Goal: Entertainment & Leisure: Consume media (video, audio)

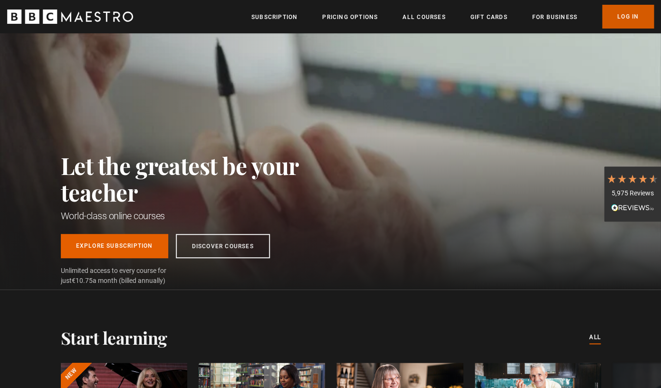
click at [628, 16] on link "Log In" at bounding box center [628, 17] width 52 height 24
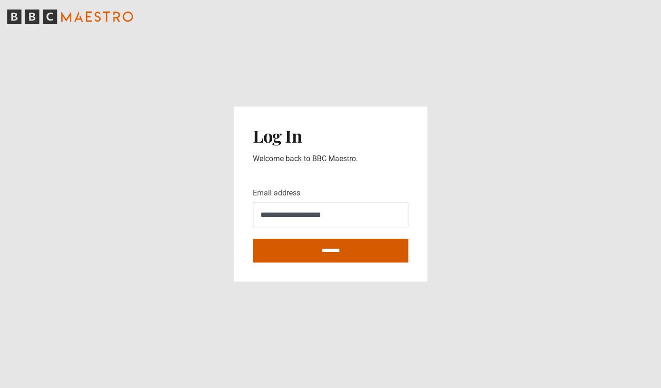
type input "**********"
click at [344, 258] on input "********" at bounding box center [330, 251] width 155 height 24
type input "**********"
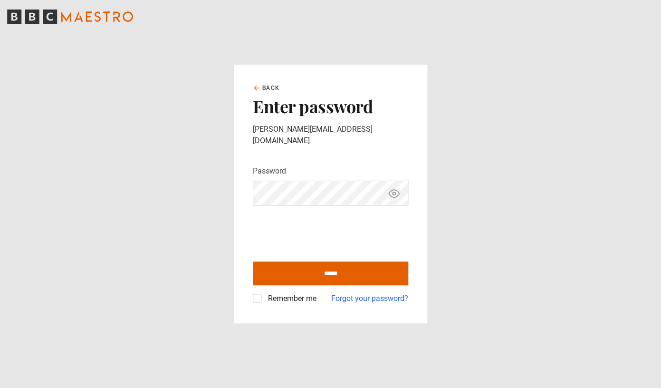
click at [253, 261] on input "******" at bounding box center [330, 273] width 155 height 24
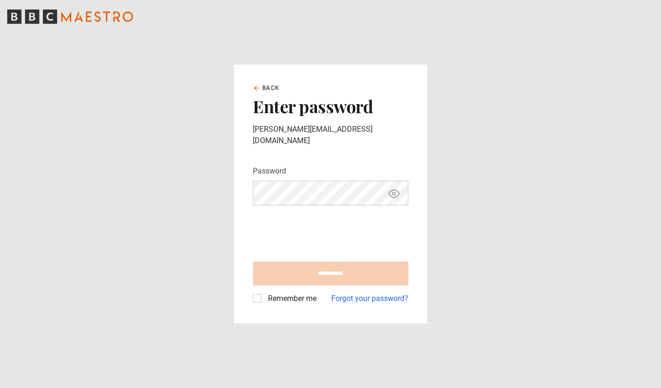
type input "**********"
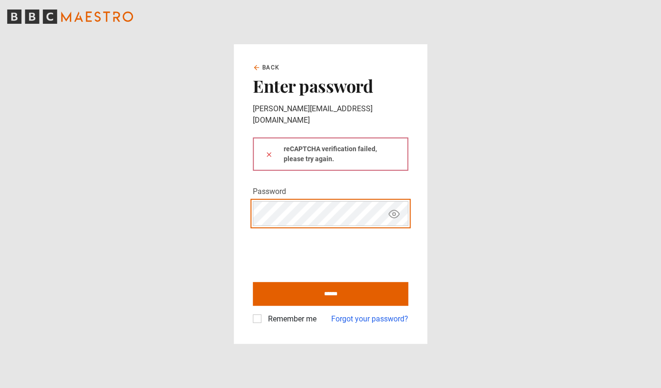
click button at bounding box center [269, 154] width 8 height 10
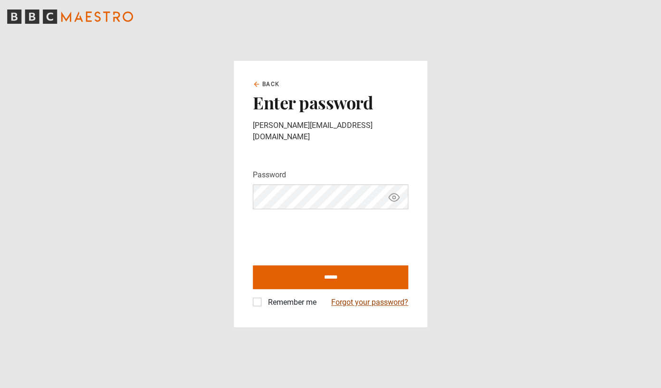
click at [363, 297] on link "Forgot your password?" at bounding box center [369, 302] width 77 height 11
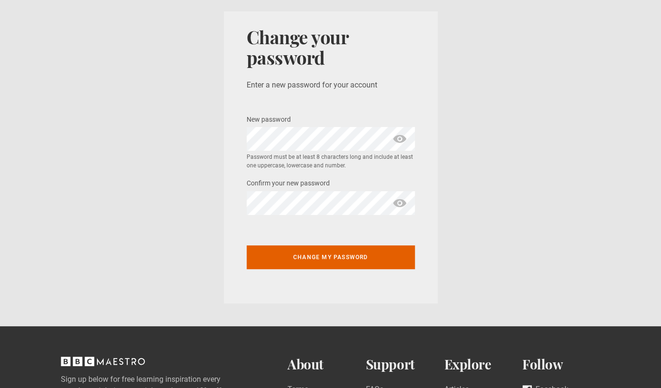
click at [403, 141] on span "show password" at bounding box center [399, 139] width 15 height 24
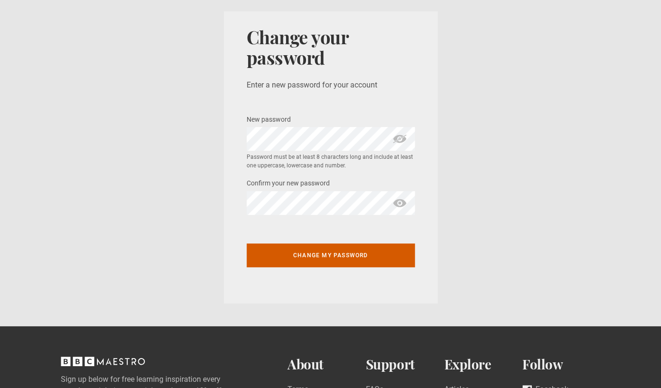
click at [307, 266] on button "Change my password" at bounding box center [331, 255] width 168 height 24
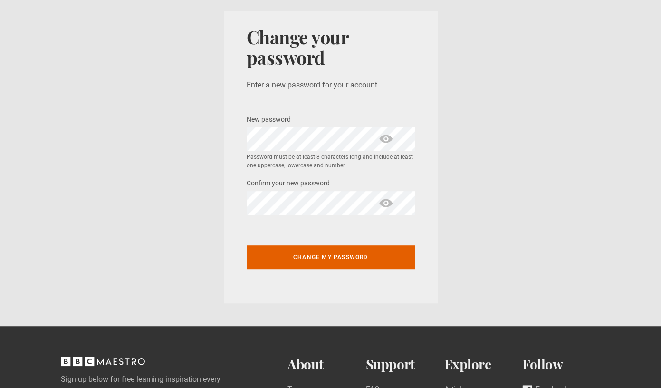
click at [418, 105] on div "Change your password Enter a new password for your account New password * Passw…" at bounding box center [331, 157] width 214 height 292
click at [317, 188] on label "Confirm your new password *" at bounding box center [288, 183] width 83 height 11
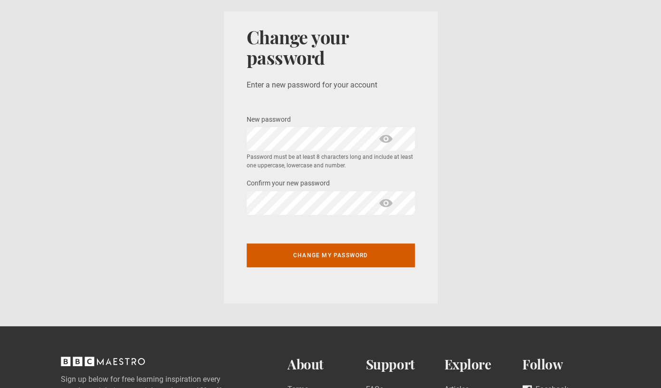
click at [365, 259] on button "Change my password" at bounding box center [331, 255] width 168 height 24
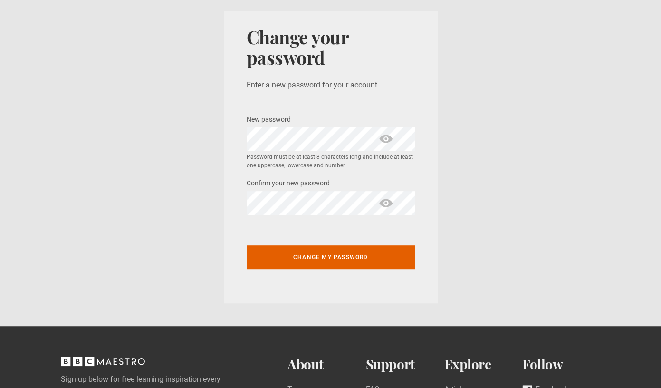
click at [295, 243] on div "Change my password" at bounding box center [331, 251] width 168 height 58
click at [293, 151] on div "New password * Password is invalid Password must be at least 8 characters long …" at bounding box center [331, 142] width 168 height 57
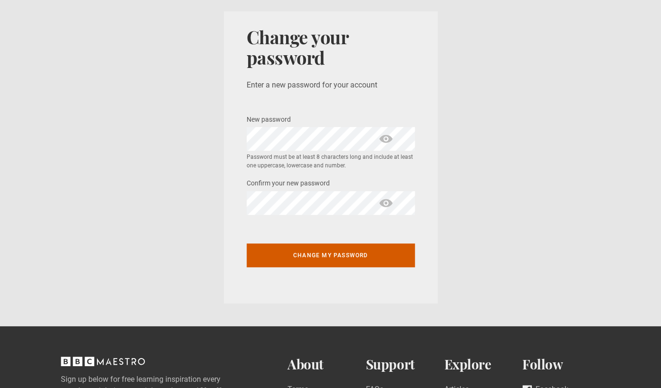
click at [322, 254] on button "Change my password" at bounding box center [331, 255] width 168 height 24
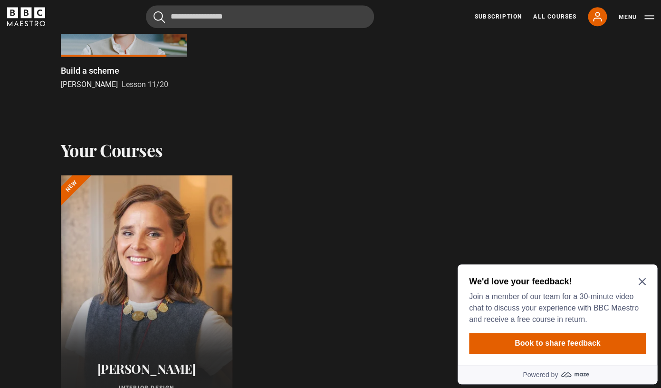
click at [643, 280] on icon "Close Maze Prompt" at bounding box center [642, 282] width 8 height 8
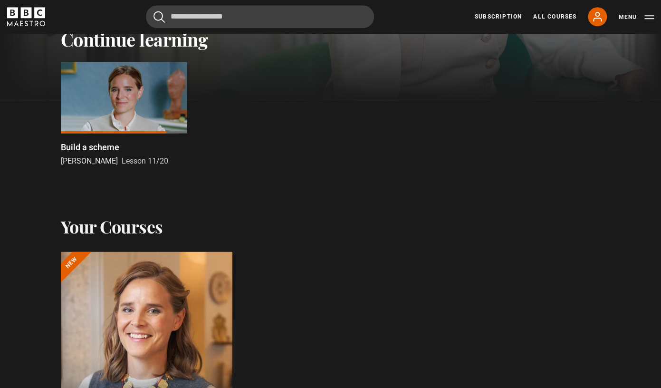
scroll to position [282, 0]
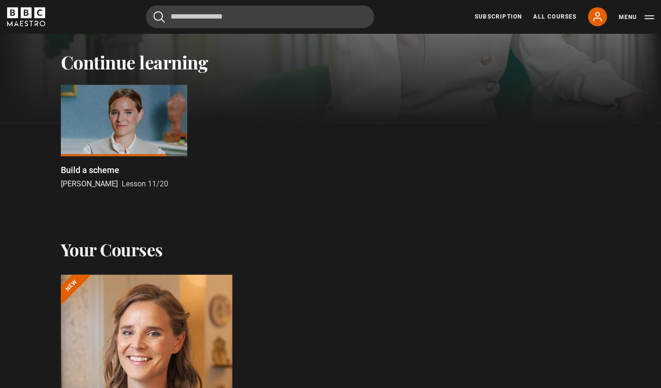
click at [123, 133] on div at bounding box center [124, 120] width 126 height 71
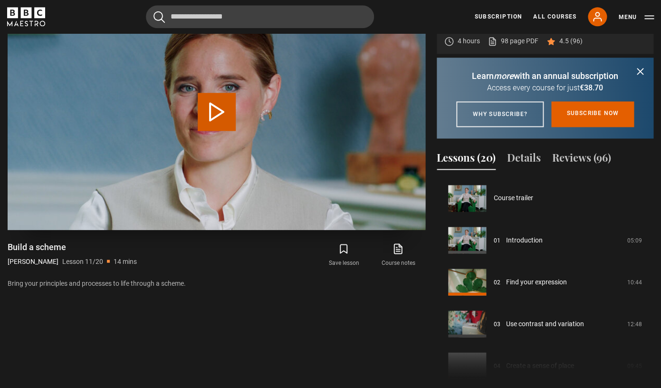
scroll to position [418, 0]
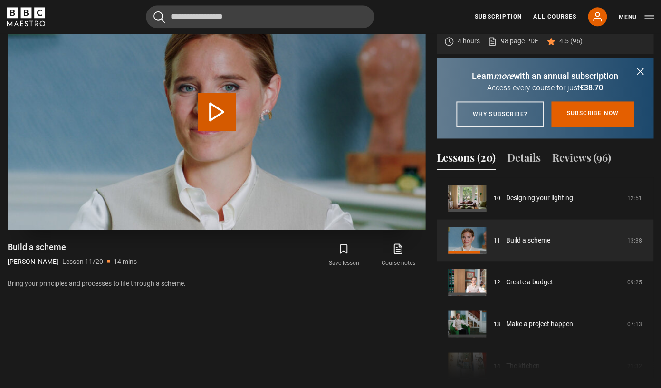
click at [211, 115] on button "Play Lesson Build a scheme" at bounding box center [217, 112] width 38 height 38
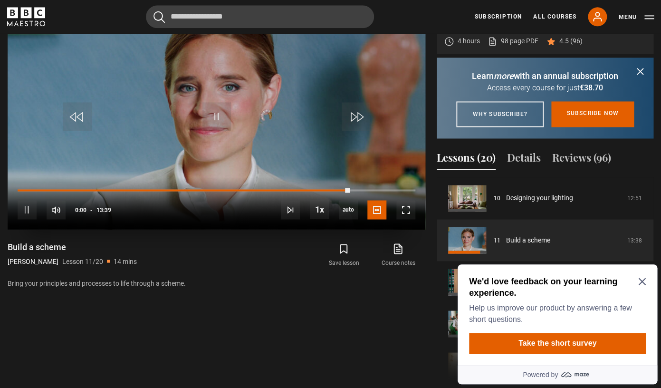
scroll to position [0, 0]
click at [644, 280] on icon "Close Maze Prompt" at bounding box center [641, 281] width 7 height 7
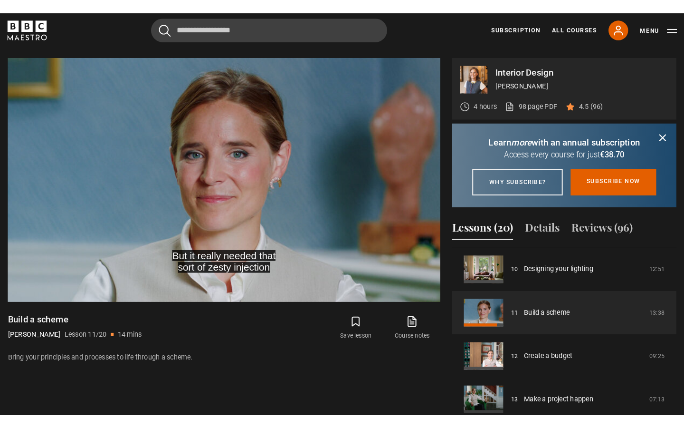
scroll to position [406, 0]
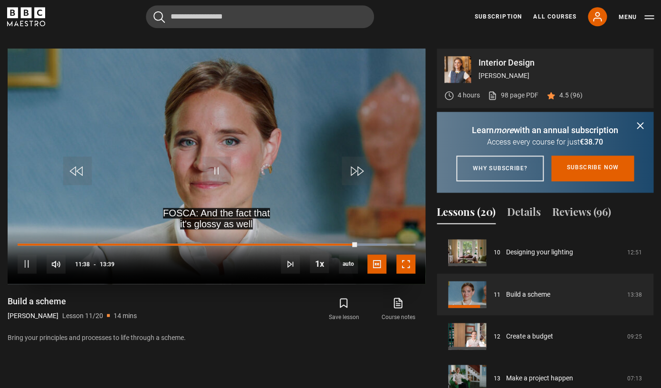
click at [403, 268] on span "Video Player" at bounding box center [405, 263] width 19 height 19
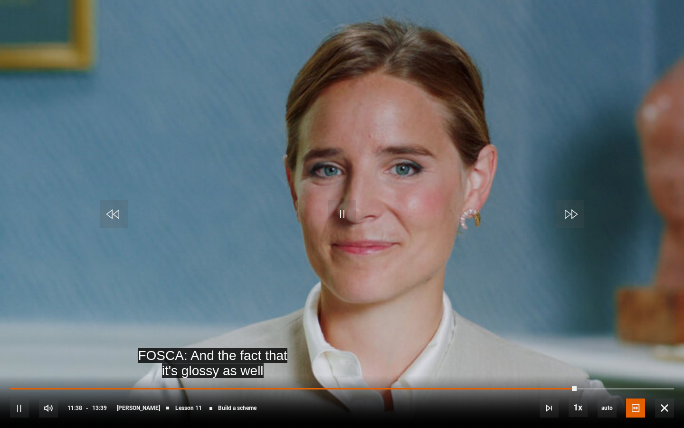
click at [257, 227] on video "Video Player" at bounding box center [342, 214] width 684 height 428
click at [331, 208] on span "Video Player" at bounding box center [342, 214] width 29 height 29
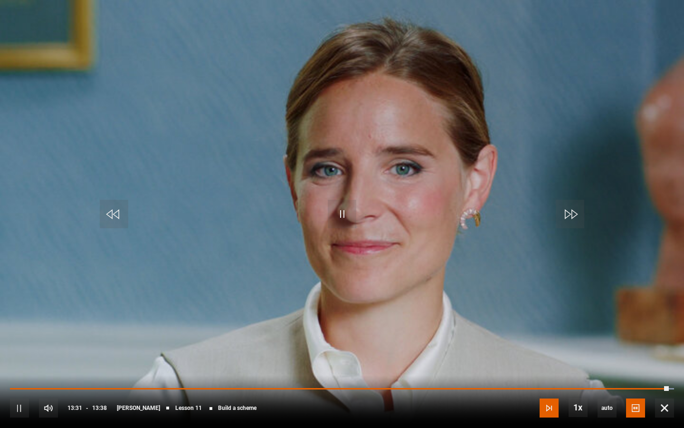
click at [548, 387] on span "Video Player" at bounding box center [549, 407] width 19 height 19
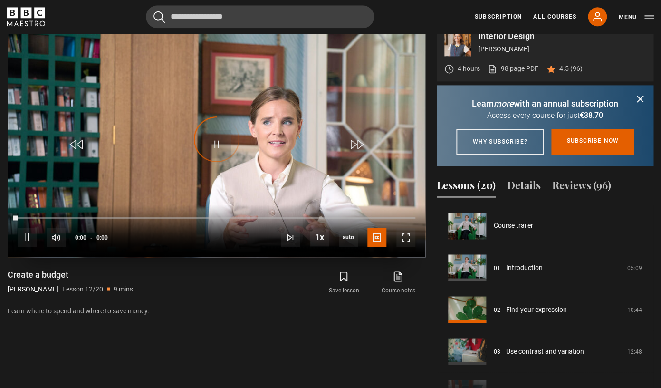
scroll to position [460, 0]
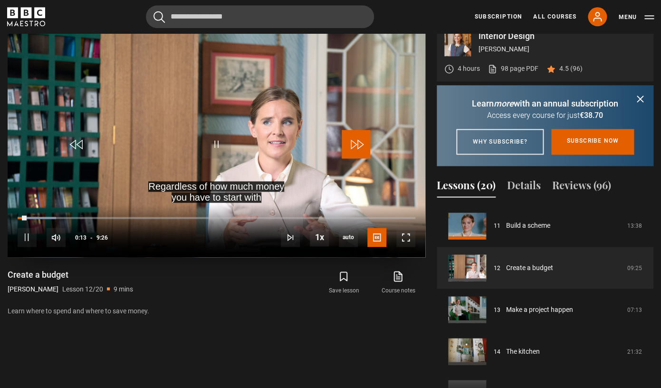
click at [362, 140] on span "Video Player" at bounding box center [356, 144] width 29 height 29
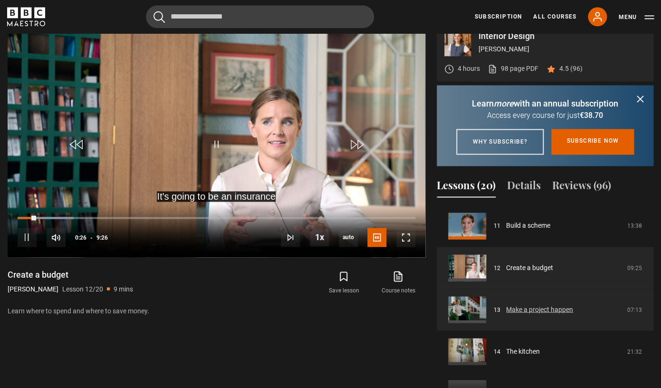
click at [513, 314] on link "Make a project happen" at bounding box center [539, 309] width 67 height 10
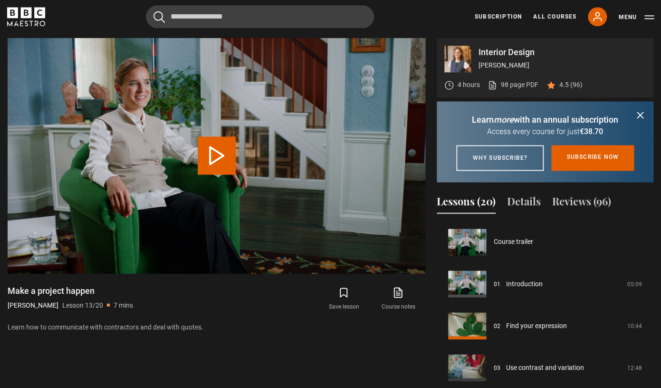
scroll to position [502, 0]
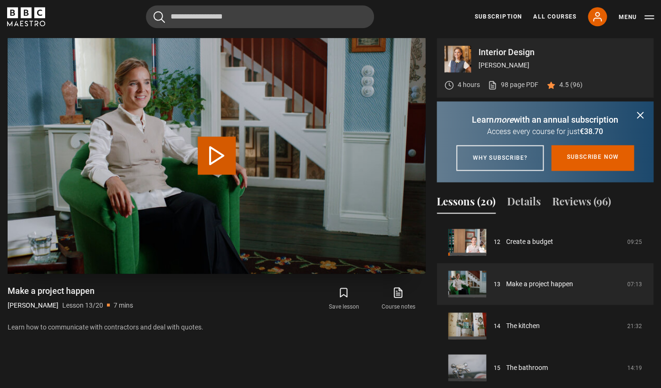
click at [231, 170] on button "Play Lesson Make a project happen" at bounding box center [217, 155] width 38 height 38
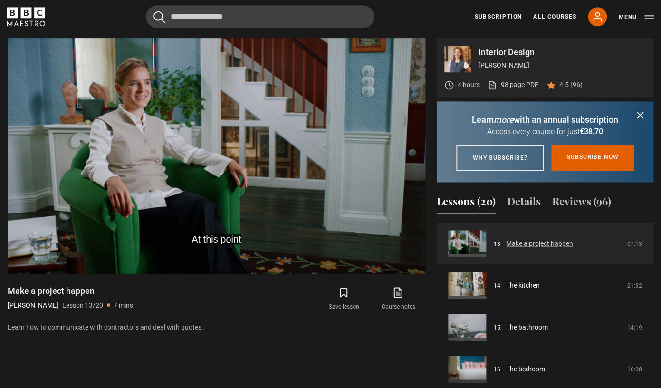
scroll to position [539, 0]
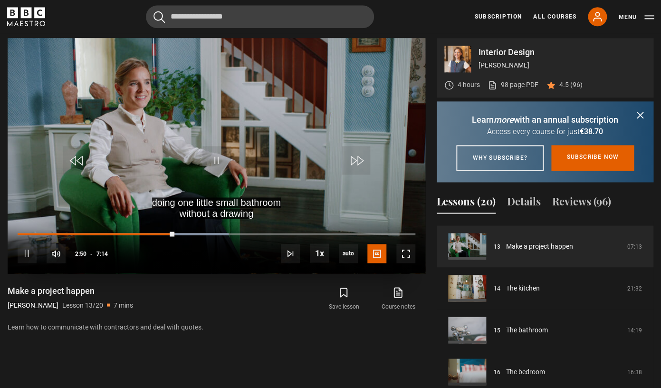
click at [165, 232] on div "10s Skip Back 10 seconds Pause 10s Skip Forward 10 seconds Loaded : 53.00% 2:39…" at bounding box center [217, 246] width 418 height 53
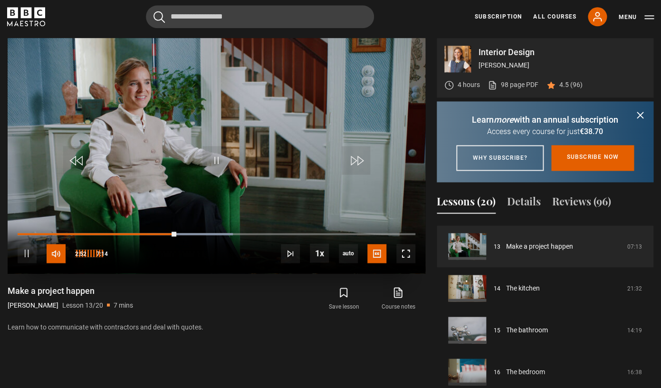
click at [60, 254] on span "Video Player" at bounding box center [56, 253] width 19 height 19
click at [63, 247] on span "Video Player" at bounding box center [56, 253] width 19 height 19
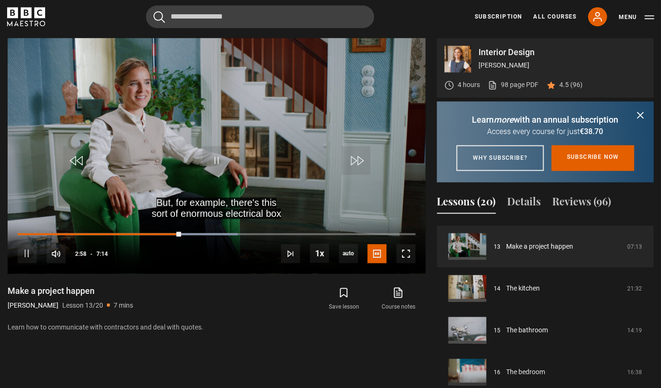
click at [234, 2] on header "Cancel Courses Previous courses Next courses Agatha Christie Writing 12 Related…" at bounding box center [330, 16] width 661 height 33
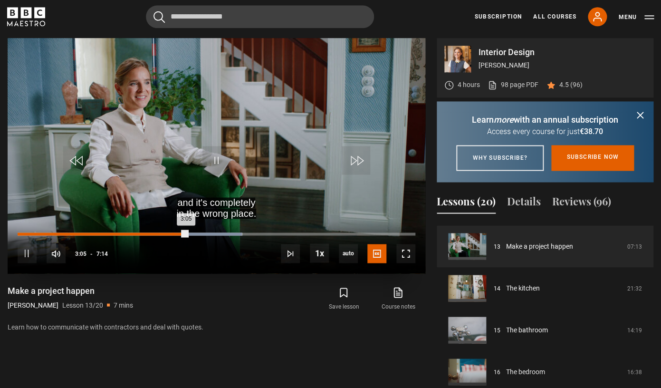
click at [173, 233] on div "3:05" at bounding box center [103, 233] width 170 height 3
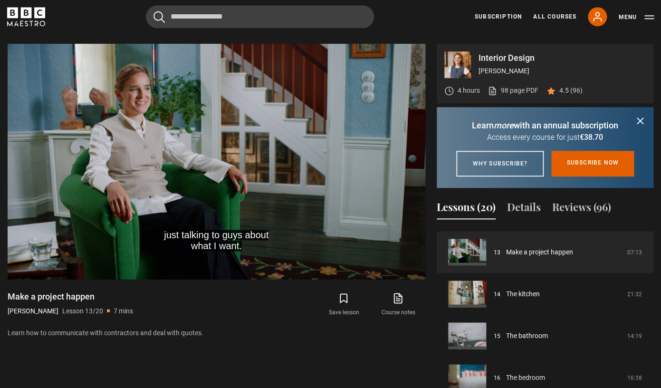
scroll to position [410, 0]
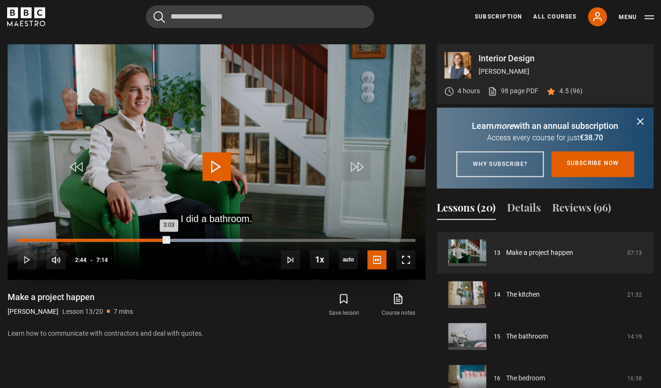
click at [169, 240] on div "3:03" at bounding box center [93, 240] width 151 height 3
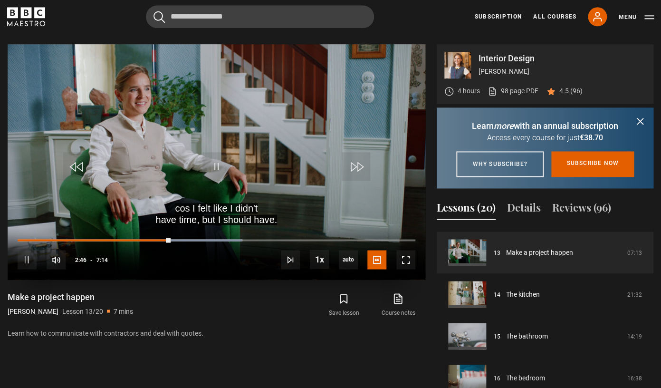
click at [144, 238] on div "10s Skip Back 10 seconds Pause 10s Skip Forward 10 seconds Loaded : 56.45% 2:20…" at bounding box center [217, 253] width 418 height 53
click at [160, 240] on div "Loaded : 56.45% 2:35 2:47" at bounding box center [217, 240] width 398 height 3
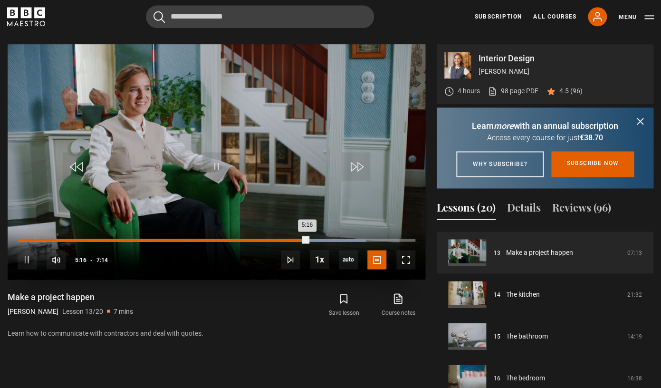
click at [246, 240] on div "Loaded : 87.56% 4:07 5:16" at bounding box center [217, 240] width 398 height 3
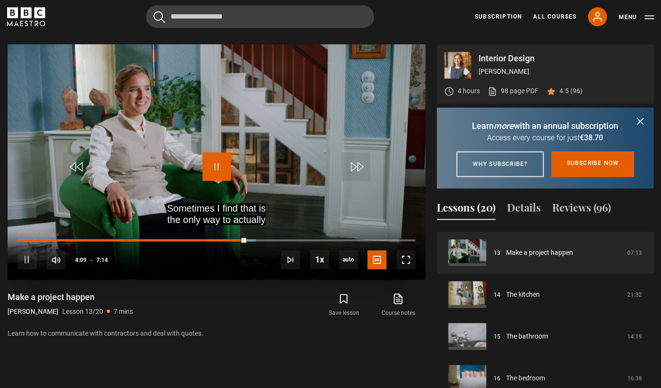
click at [218, 162] on span "Video Player" at bounding box center [216, 166] width 29 height 29
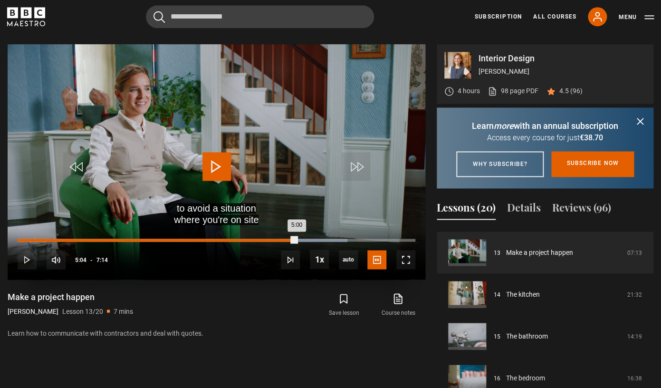
click at [297, 240] on div "Loaded : 82.95% 5:04 5:00" at bounding box center [217, 240] width 398 height 3
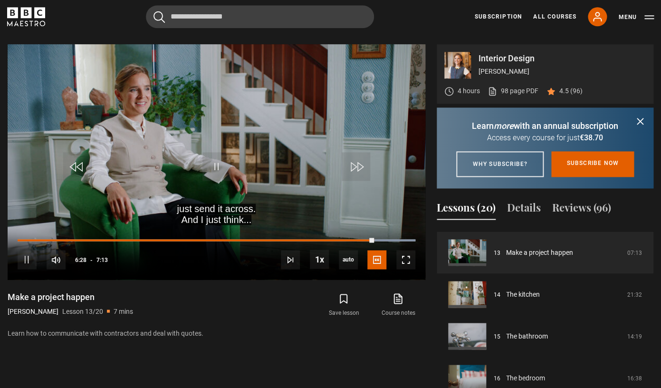
click at [640, 122] on icon "submit" at bounding box center [640, 121] width 6 height 6
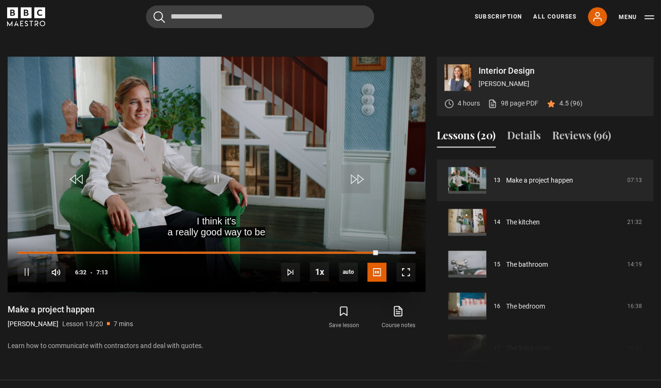
scroll to position [401, 0]
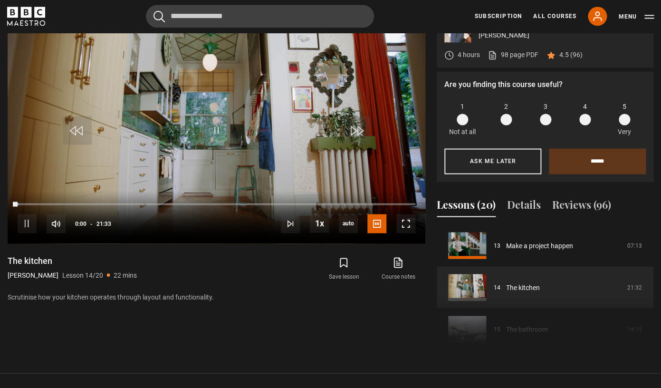
scroll to position [446, 0]
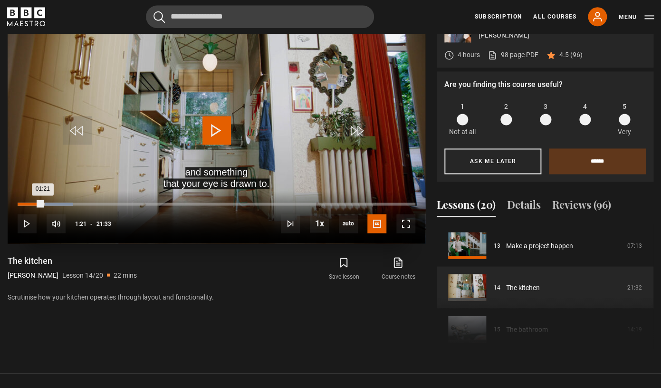
click at [43, 203] on div "01:21" at bounding box center [30, 203] width 25 height 3
click at [40, 204] on div "01:22" at bounding box center [29, 203] width 23 height 3
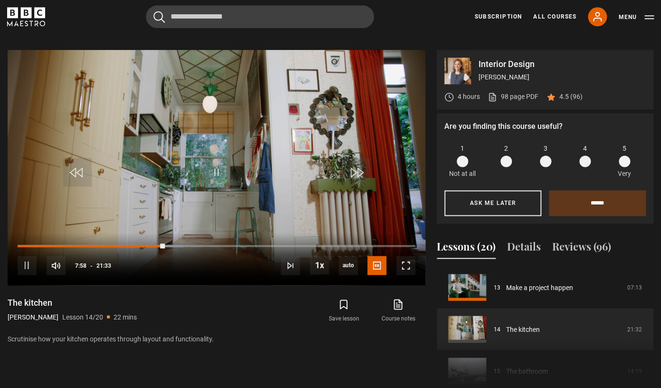
scroll to position [404, 0]
click at [305, 243] on div "10s Skip Back 10 seconds Pause 10s Skip Forward 10 seconds Loaded : 87.01% 12:2…" at bounding box center [217, 259] width 418 height 53
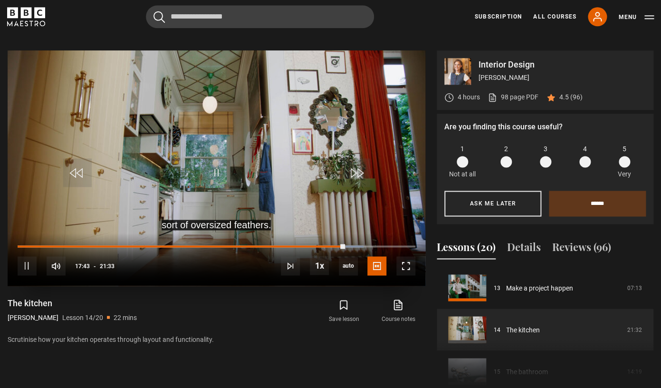
click at [310, 245] on div "10s Skip Back 10 seconds Pause 10s Skip Forward 10 seconds Loaded : 87.01% 12:2…" at bounding box center [217, 259] width 418 height 53
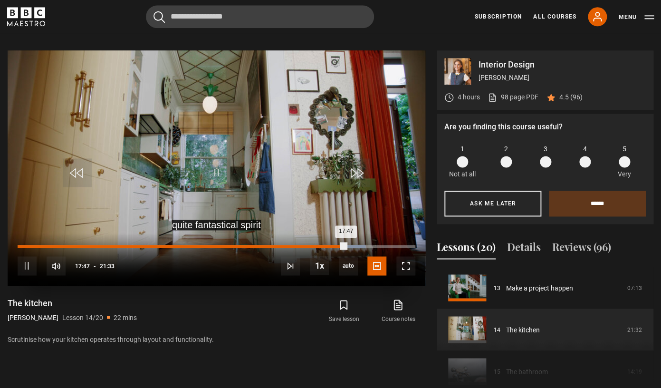
click at [311, 246] on div "17:47" at bounding box center [182, 246] width 328 height 3
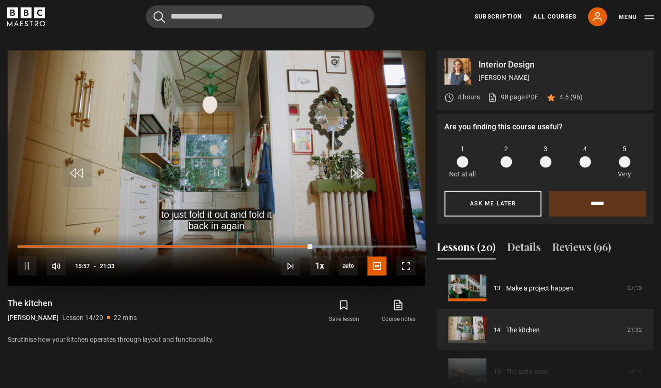
click at [315, 245] on div "10s Skip Back 10 seconds Pause 10s Skip Forward 10 seconds Loaded : 78.89% 15:4…" at bounding box center [217, 259] width 418 height 53
click at [252, 266] on div "10s Skip Back 10 seconds Pause 10s Skip Forward 10 seconds Loaded : 79.27% 16:1…" at bounding box center [217, 259] width 418 height 53
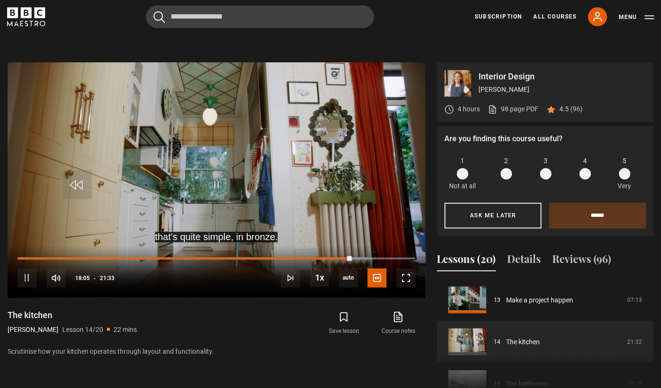
scroll to position [401, 0]
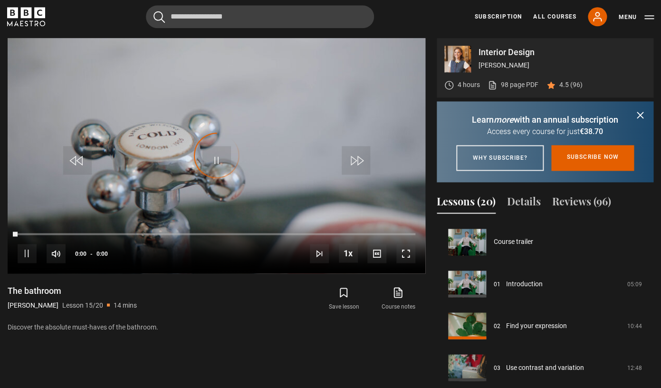
scroll to position [585, 0]
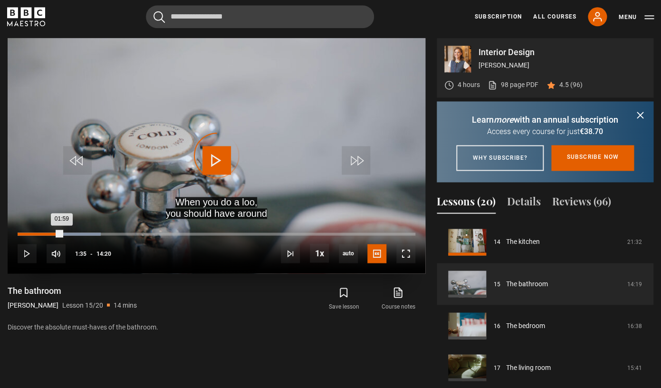
click at [62, 233] on div "Loaded : 20.93% 01:35 01:59" at bounding box center [217, 233] width 398 height 3
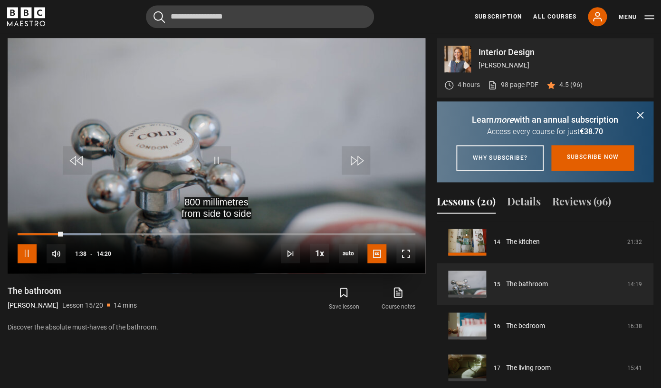
click at [25, 255] on span "Video Player" at bounding box center [27, 253] width 19 height 19
click at [212, 172] on span "Video Player" at bounding box center [216, 160] width 29 height 29
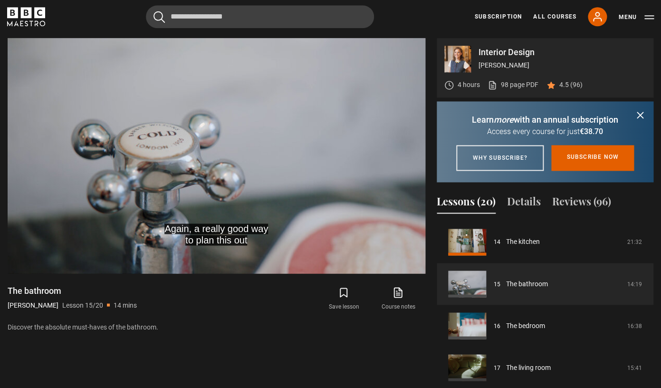
click at [641, 115] on icon "submit" at bounding box center [639, 114] width 11 height 11
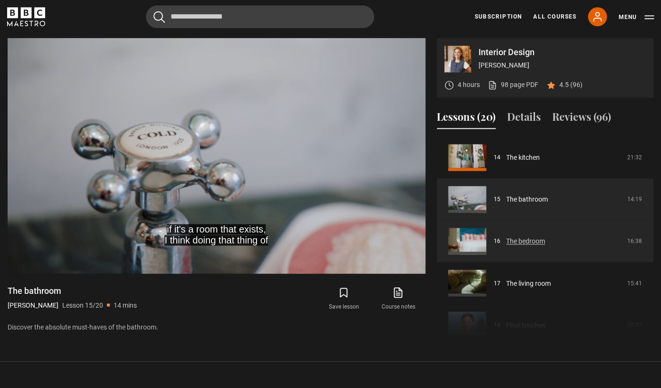
click at [525, 246] on link "The bedroom" at bounding box center [525, 241] width 39 height 10
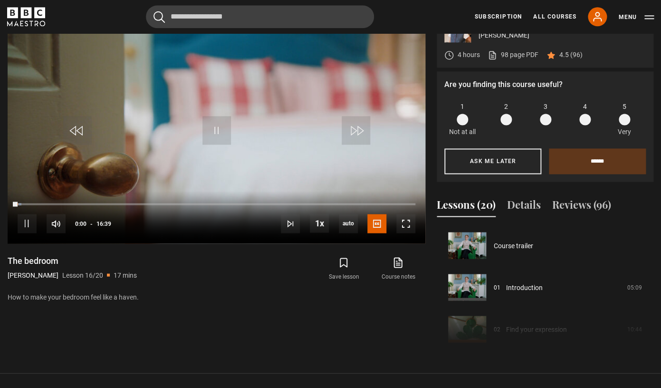
scroll to position [627, 0]
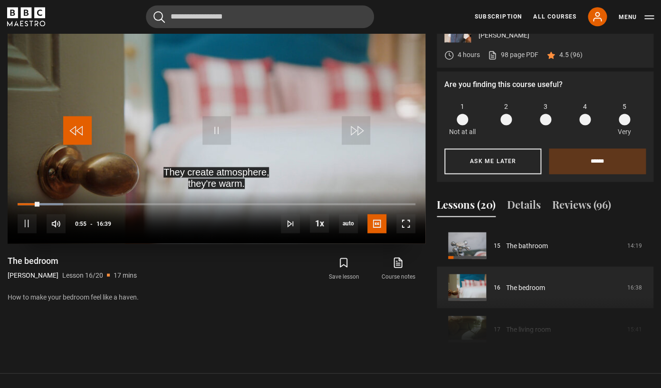
click at [78, 132] on span "Video Player" at bounding box center [77, 130] width 29 height 29
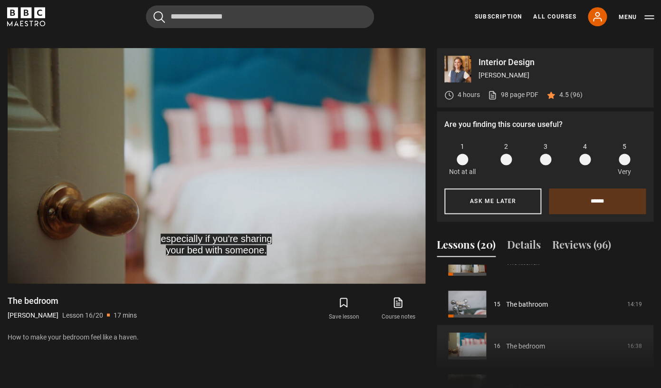
scroll to position [397, 0]
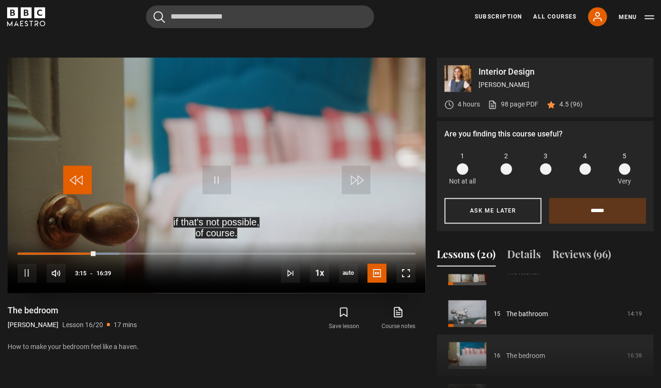
click at [71, 175] on span "Video Player" at bounding box center [77, 179] width 29 height 29
click at [77, 172] on span "Video Player" at bounding box center [77, 179] width 29 height 29
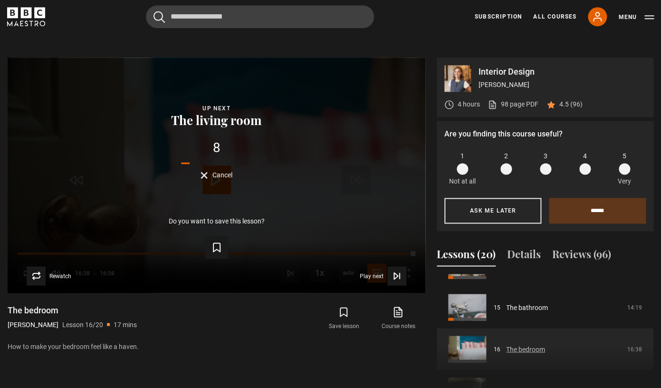
scroll to position [615, 0]
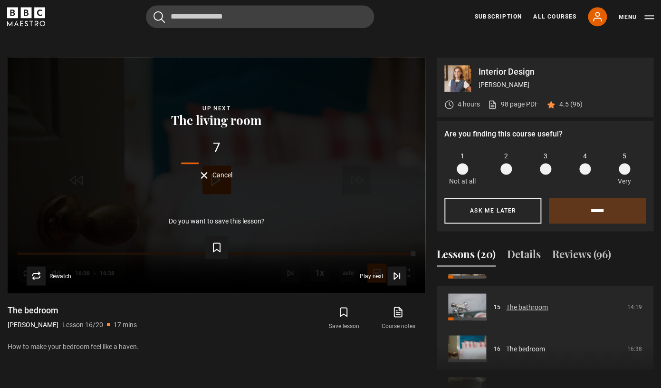
click at [508, 312] on link "The bathroom" at bounding box center [527, 307] width 42 height 10
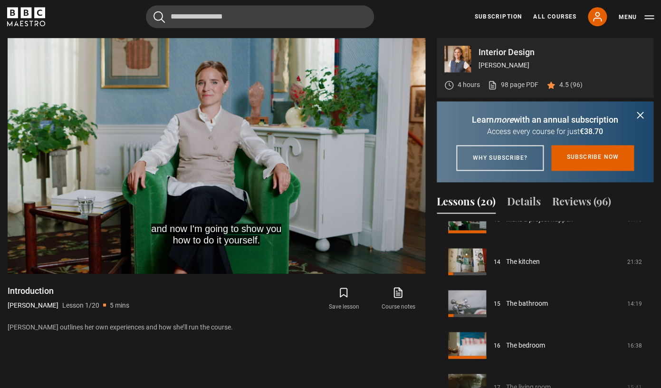
scroll to position [592, 0]
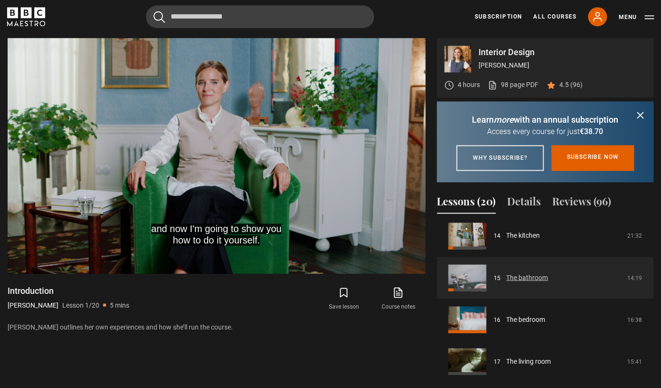
click at [526, 282] on link "The bathroom" at bounding box center [527, 277] width 42 height 10
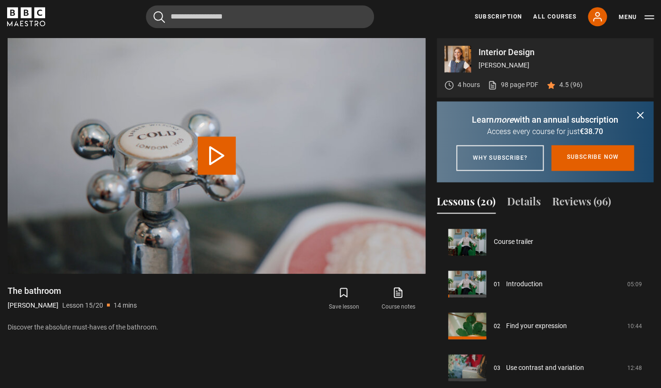
scroll to position [585, 0]
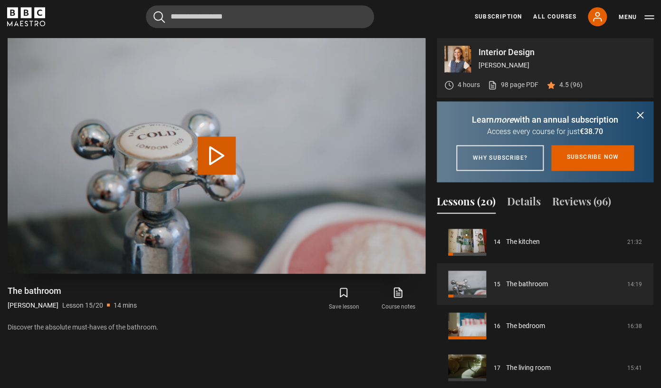
click at [193, 142] on video "Video Player" at bounding box center [217, 155] width 418 height 235
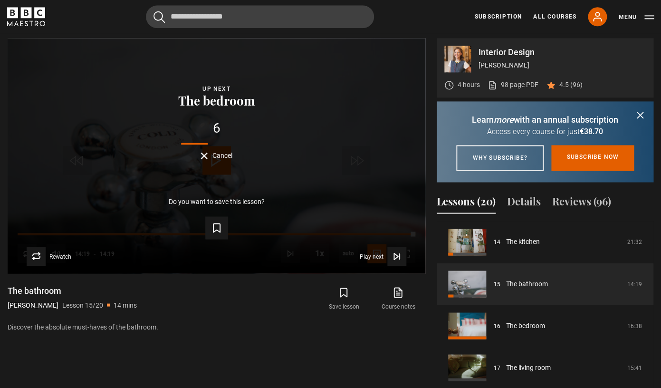
click at [508, 383] on div "Course trailer 01 Introduction 05:09 02 Find your expression 10:44 03 Use contr…" at bounding box center [545, 323] width 217 height 205
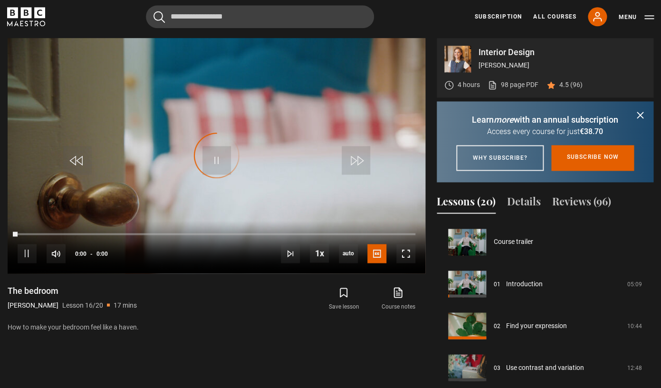
scroll to position [627, 0]
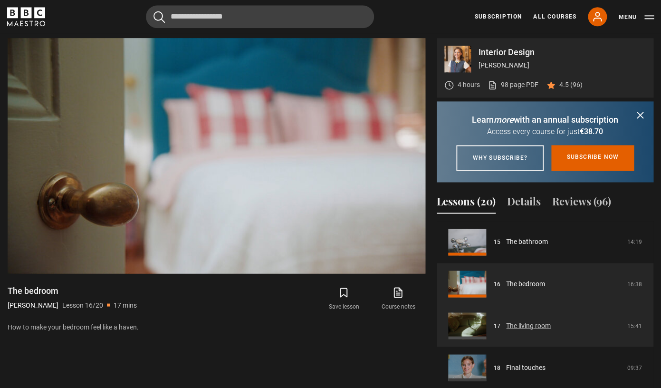
click at [526, 330] on link "The living room" at bounding box center [528, 325] width 45 height 10
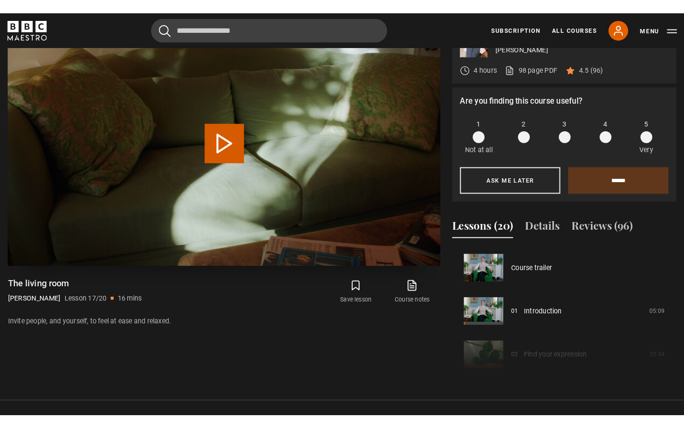
scroll to position [669, 0]
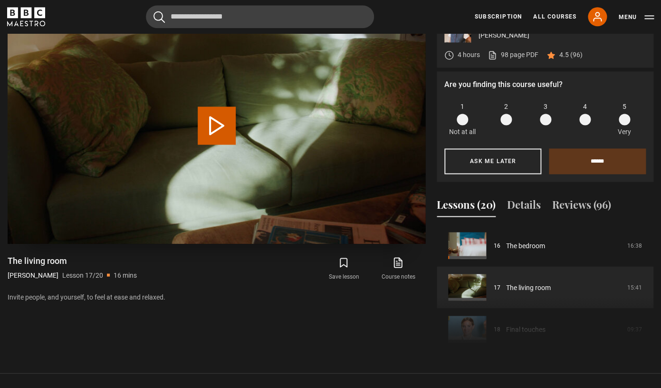
click at [247, 108] on video "Video Player" at bounding box center [217, 125] width 418 height 235
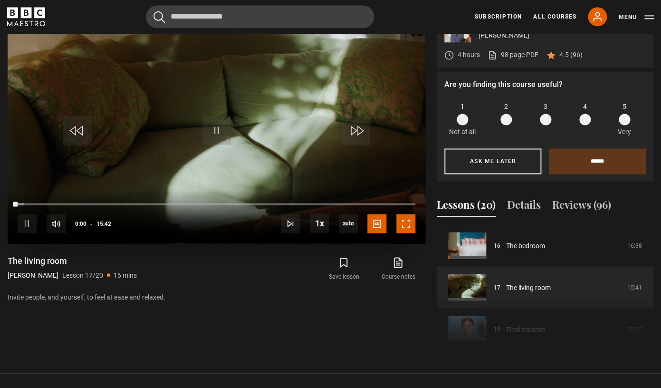
click at [408, 227] on span "Video Player" at bounding box center [405, 223] width 19 height 19
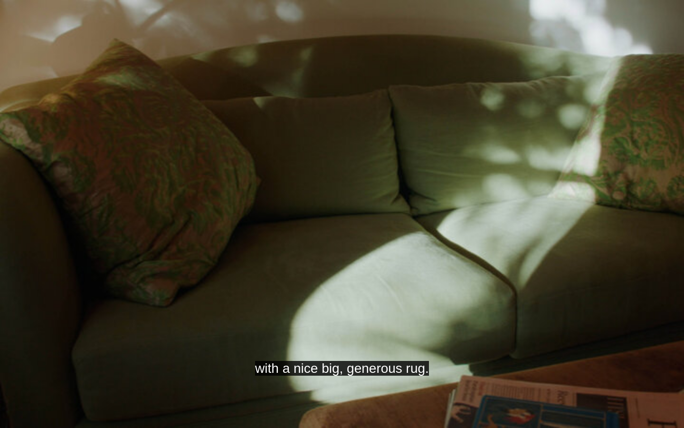
click at [661, 103] on video "Video Player" at bounding box center [342, 214] width 684 height 428
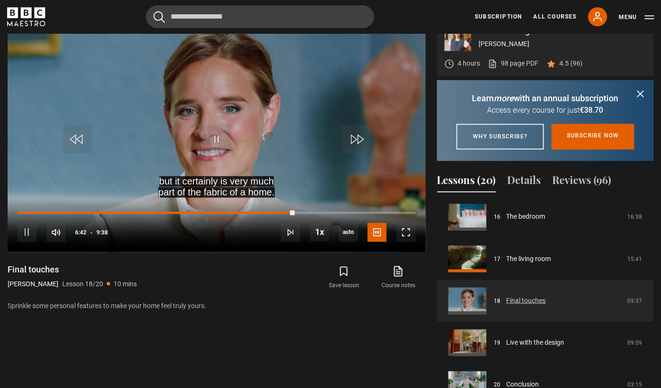
scroll to position [438, 0]
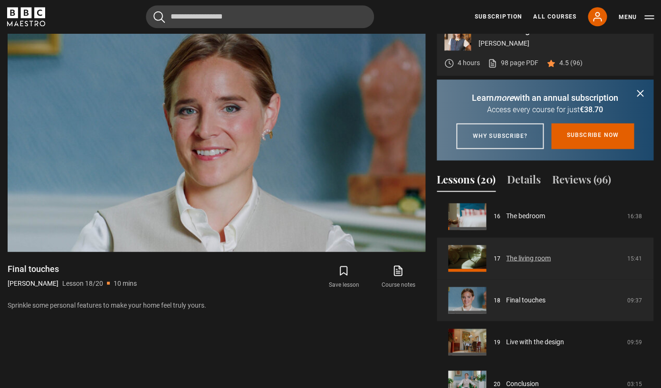
click at [509, 263] on link "The living room" at bounding box center [528, 258] width 45 height 10
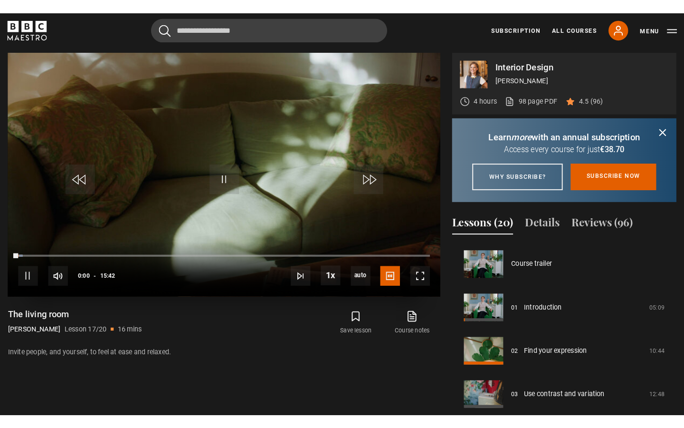
scroll to position [669, 0]
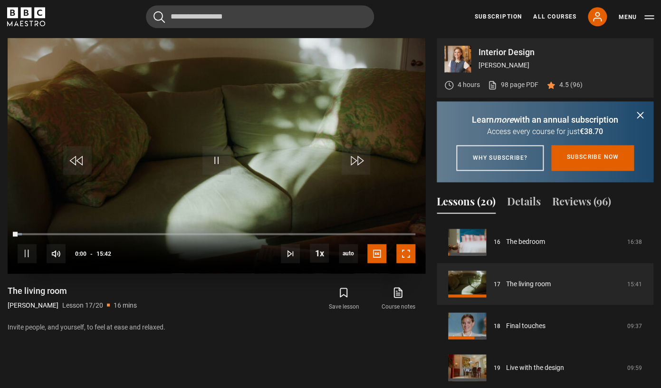
click at [407, 253] on span "Video Player" at bounding box center [405, 253] width 19 height 19
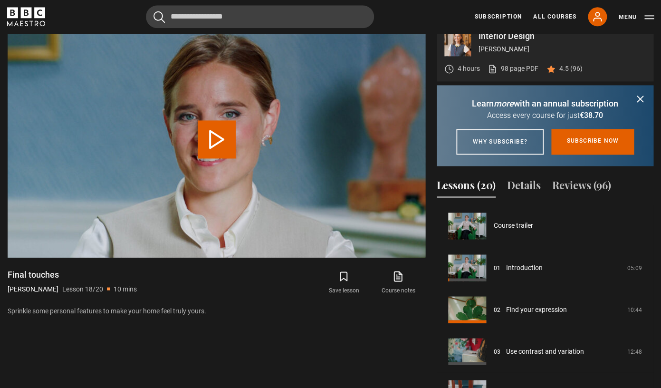
scroll to position [673, 0]
